Goal: Transaction & Acquisition: Purchase product/service

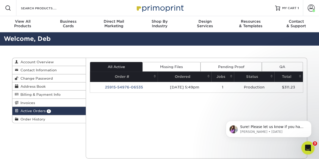
click at [307, 149] on icon "Open Intercom Messenger" at bounding box center [307, 147] width 8 height 8
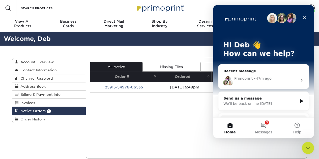
click at [169, 110] on div "Current Orders 1 Active 0 Missing Files" at bounding box center [197, 108] width 222 height 101
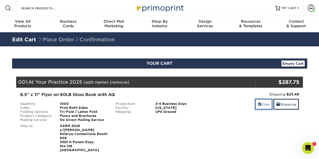
click at [264, 108] on link "Files" at bounding box center [263, 104] width 17 height 11
